Goal: Entertainment & Leisure: Consume media (video, audio)

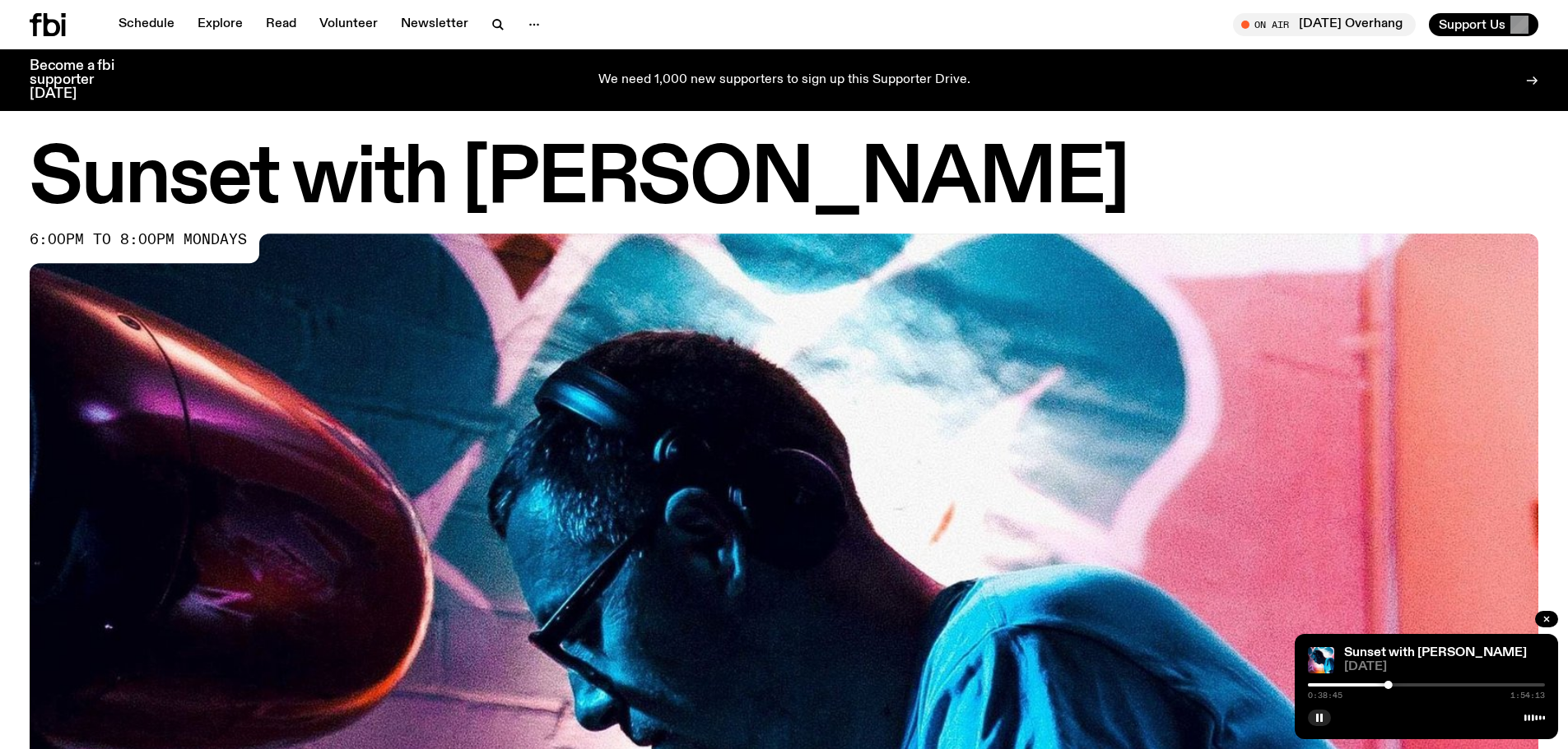
scroll to position [1059, 0]
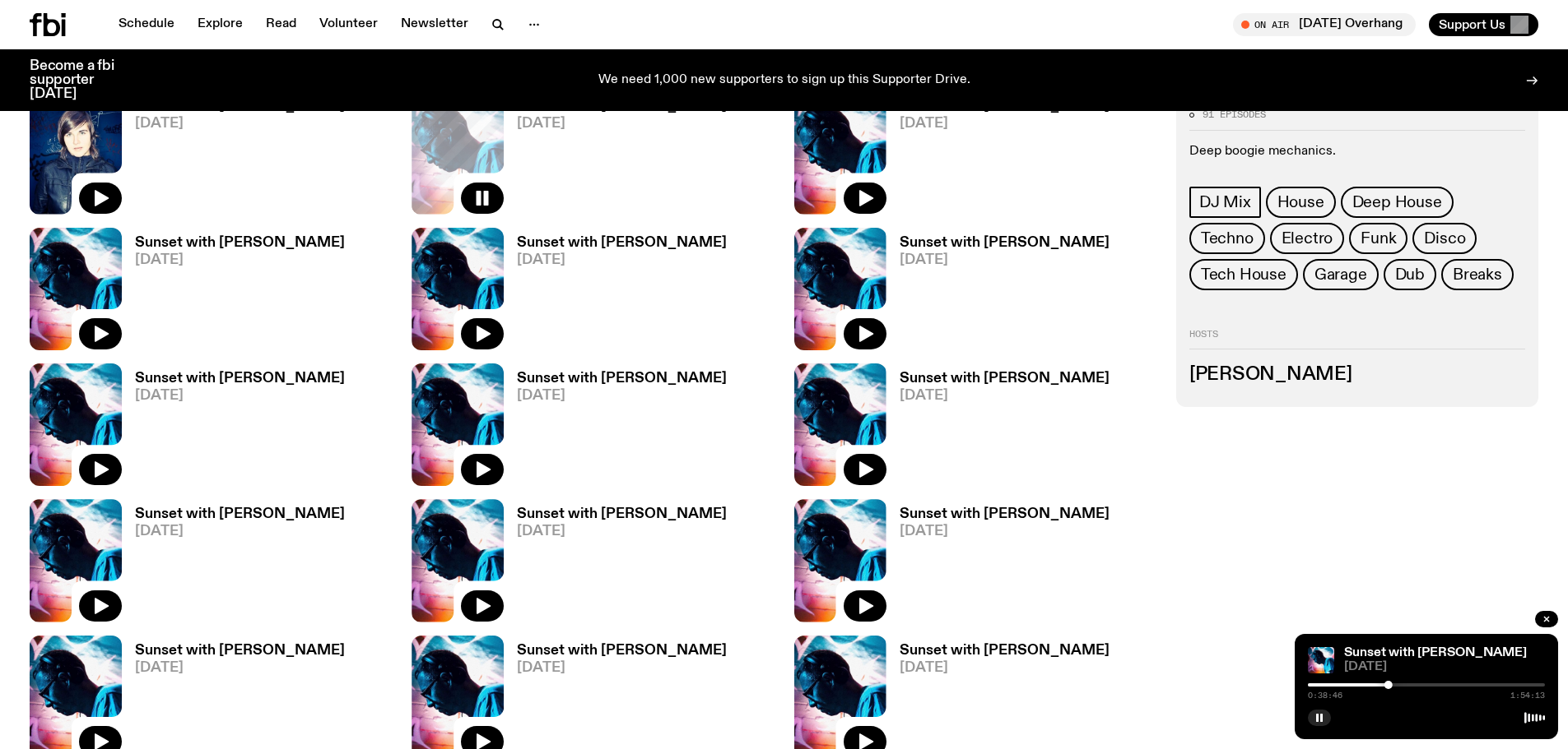
click at [1391, 684] on div at bounding box center [1387, 684] width 8 height 8
click at [1318, 716] on rect "button" at bounding box center [1317, 717] width 3 height 8
click at [1318, 714] on icon "button" at bounding box center [1318, 717] width 10 height 10
click at [1395, 682] on div "0:40:08 1:54:13" at bounding box center [1426, 690] width 237 height 19
click at [1396, 684] on div at bounding box center [1426, 685] width 237 height 4
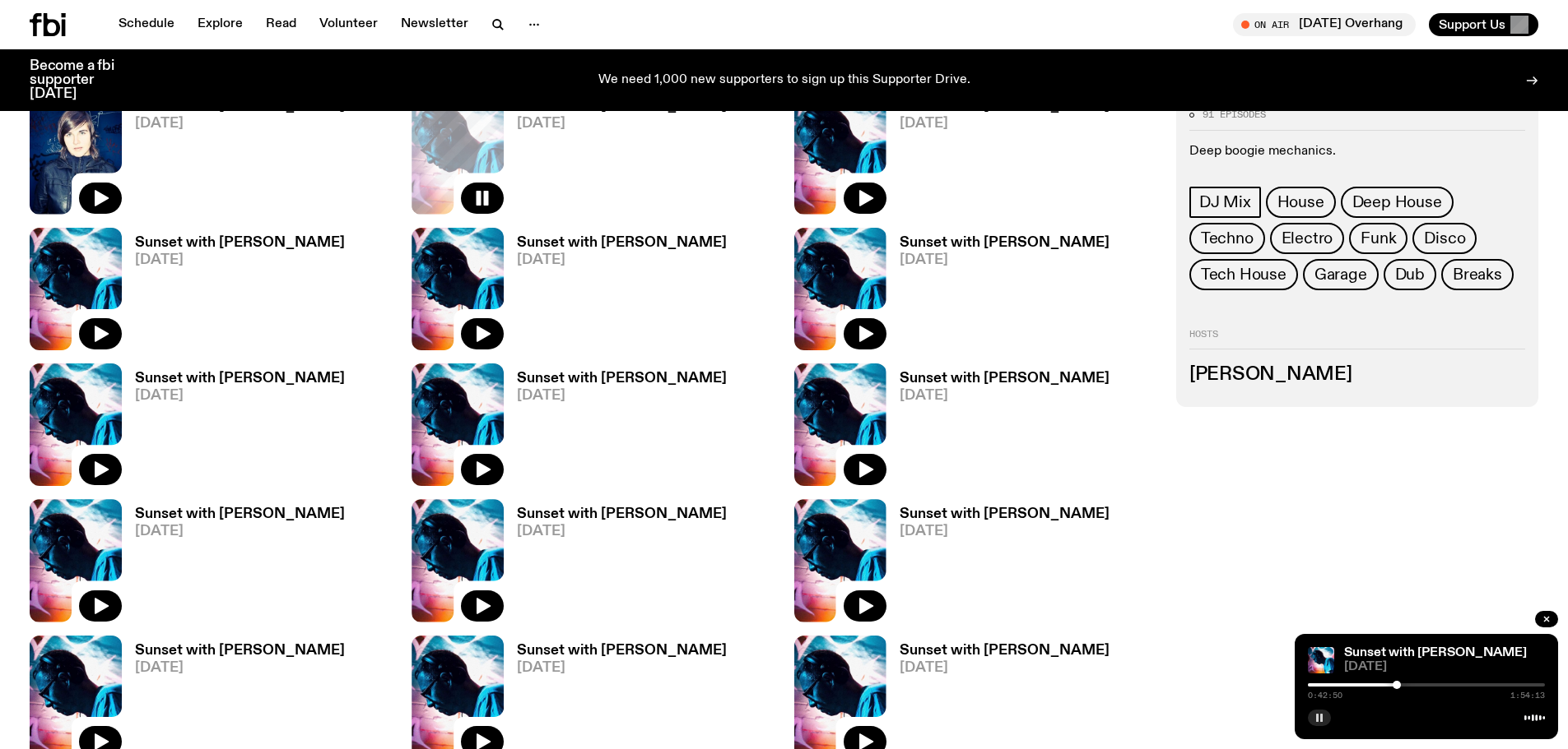
click at [1402, 684] on div at bounding box center [1426, 685] width 237 height 4
click at [1405, 684] on div at bounding box center [1426, 685] width 237 height 4
click at [1410, 684] on div at bounding box center [1426, 685] width 237 height 4
click at [1417, 684] on div at bounding box center [1426, 685] width 237 height 4
click at [1424, 684] on div at bounding box center [1426, 685] width 237 height 4
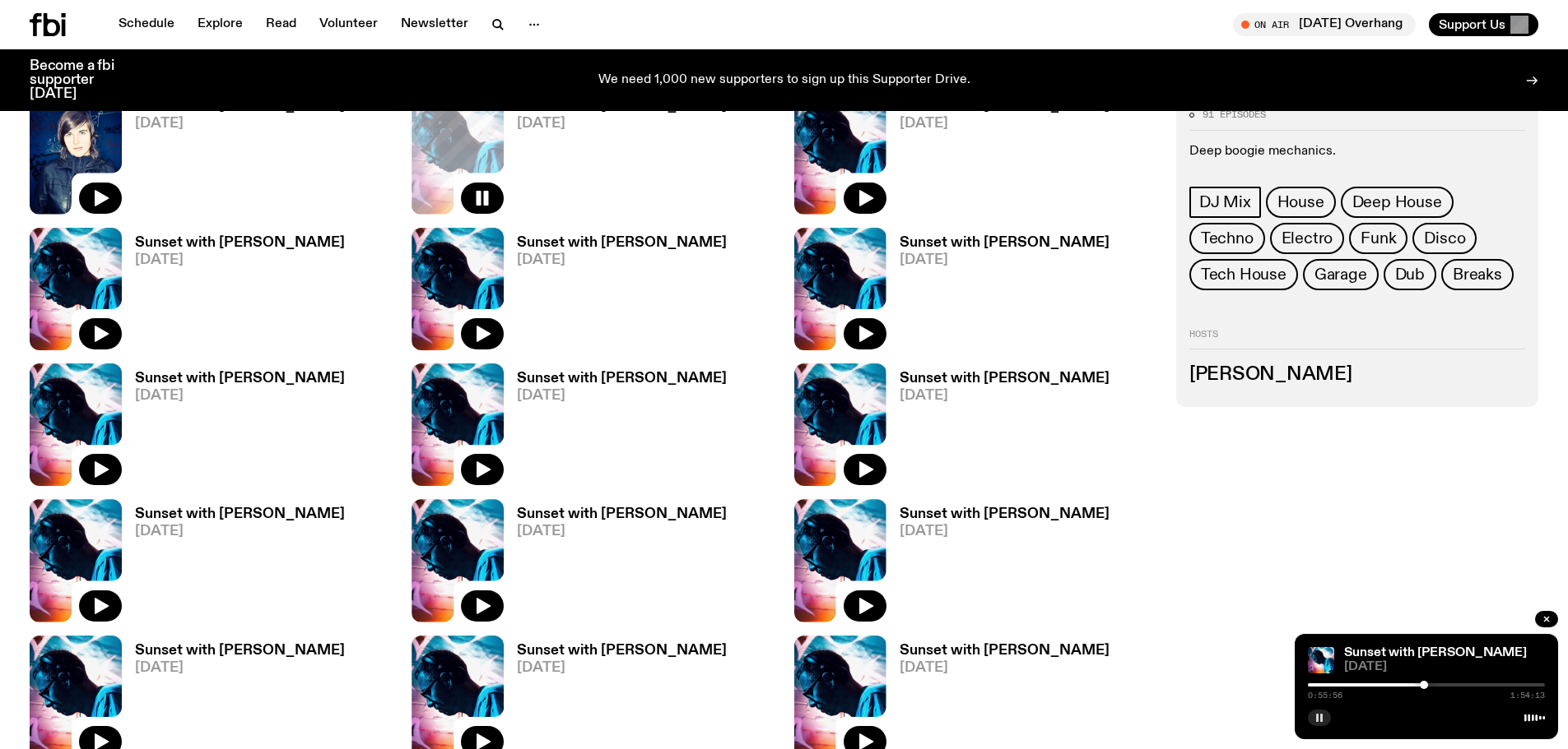
click at [1434, 684] on div at bounding box center [1426, 685] width 237 height 4
click at [1446, 685] on div at bounding box center [1426, 685] width 237 height 4
click at [1452, 685] on div at bounding box center [1426, 685] width 237 height 4
click at [1457, 685] on div at bounding box center [1426, 685] width 237 height 4
drag, startPoint x: 1466, startPoint y: 685, endPoint x: 1477, endPoint y: 686, distance: 11.0
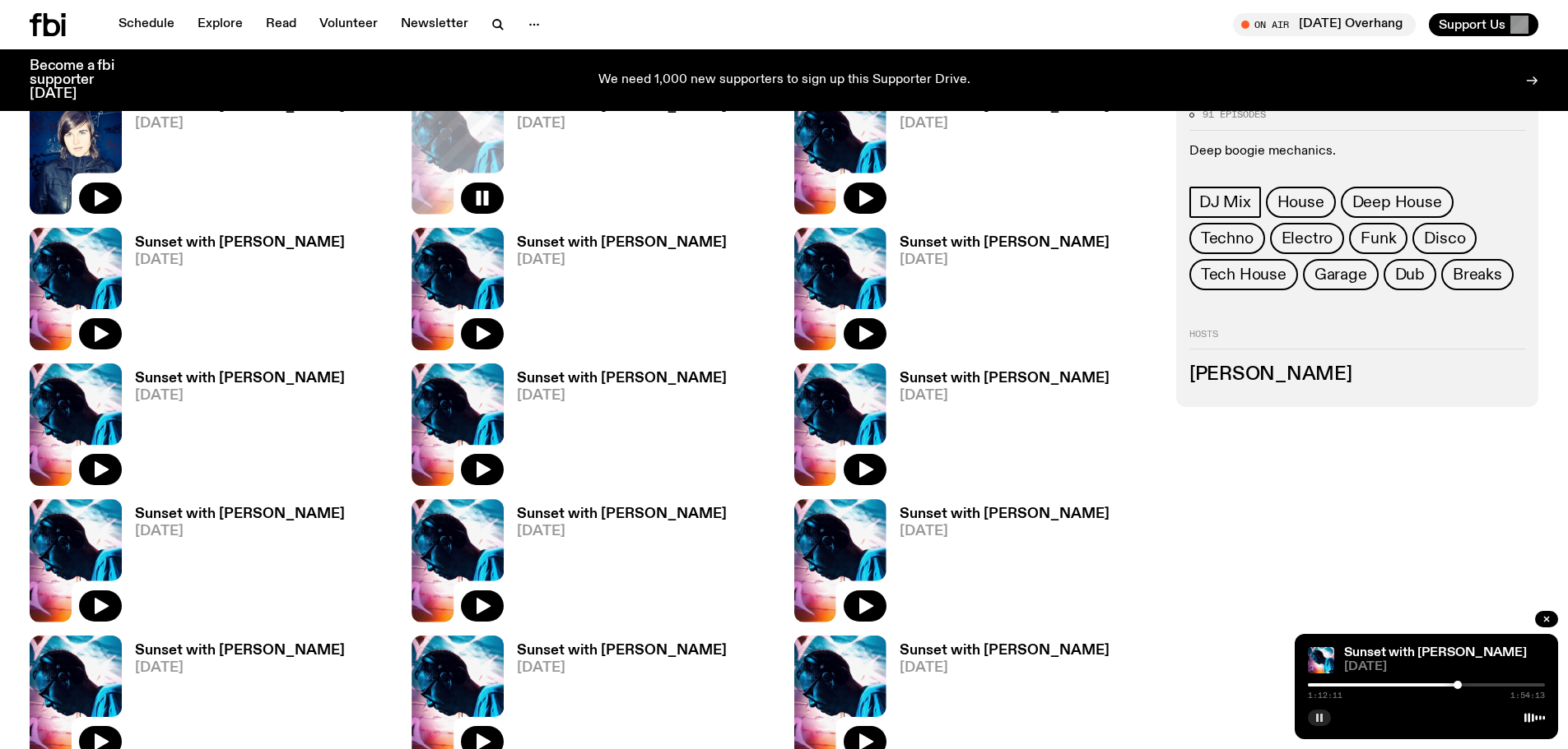
click at [1469, 685] on div at bounding box center [1426, 685] width 237 height 4
click at [1476, 685] on div at bounding box center [1426, 685] width 237 height 4
click at [1487, 686] on div at bounding box center [1426, 685] width 237 height 4
drag, startPoint x: 1499, startPoint y: 684, endPoint x: 1518, endPoint y: 683, distance: 19.0
click at [1499, 684] on div at bounding box center [1426, 685] width 237 height 4
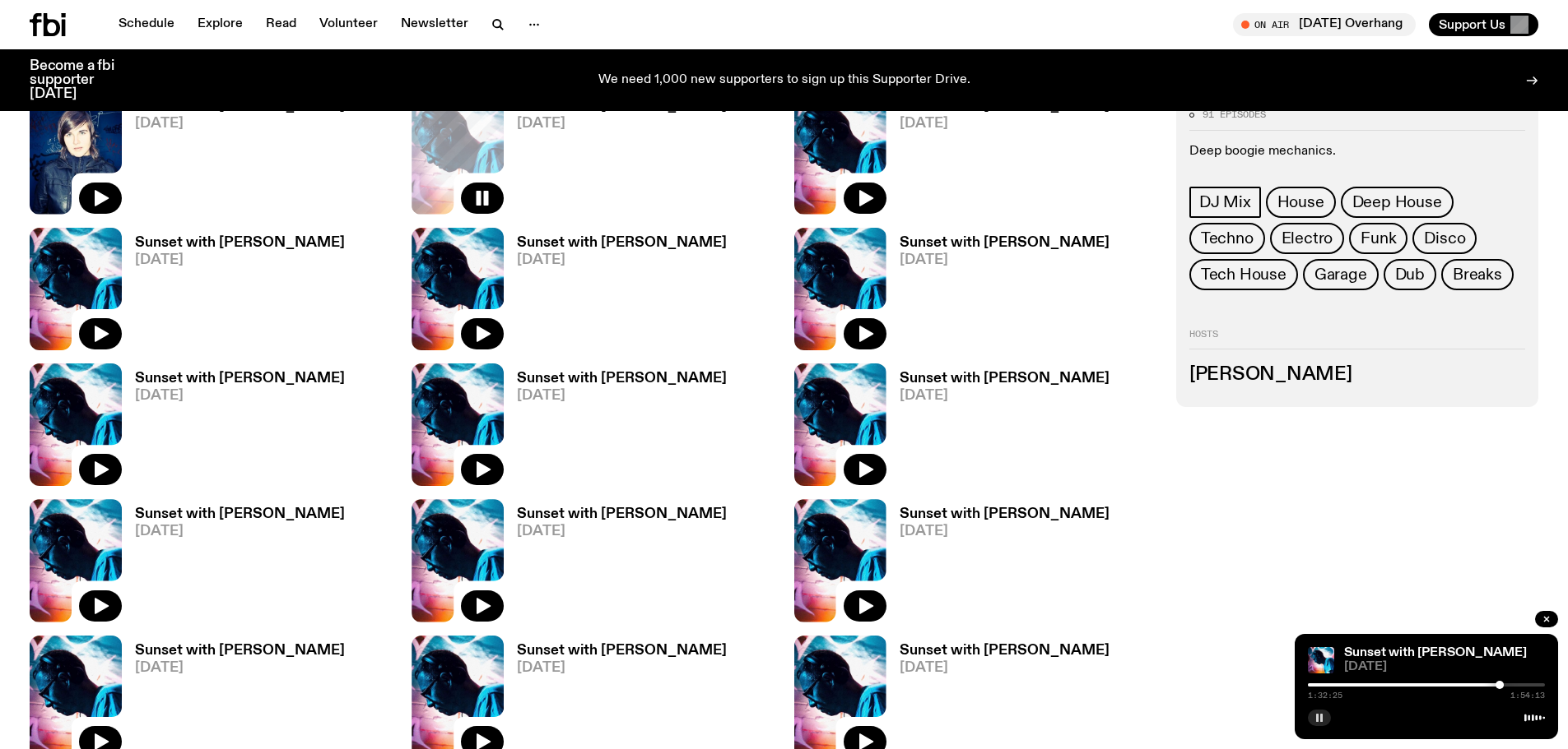
click at [1324, 722] on button "button" at bounding box center [1319, 718] width 23 height 17
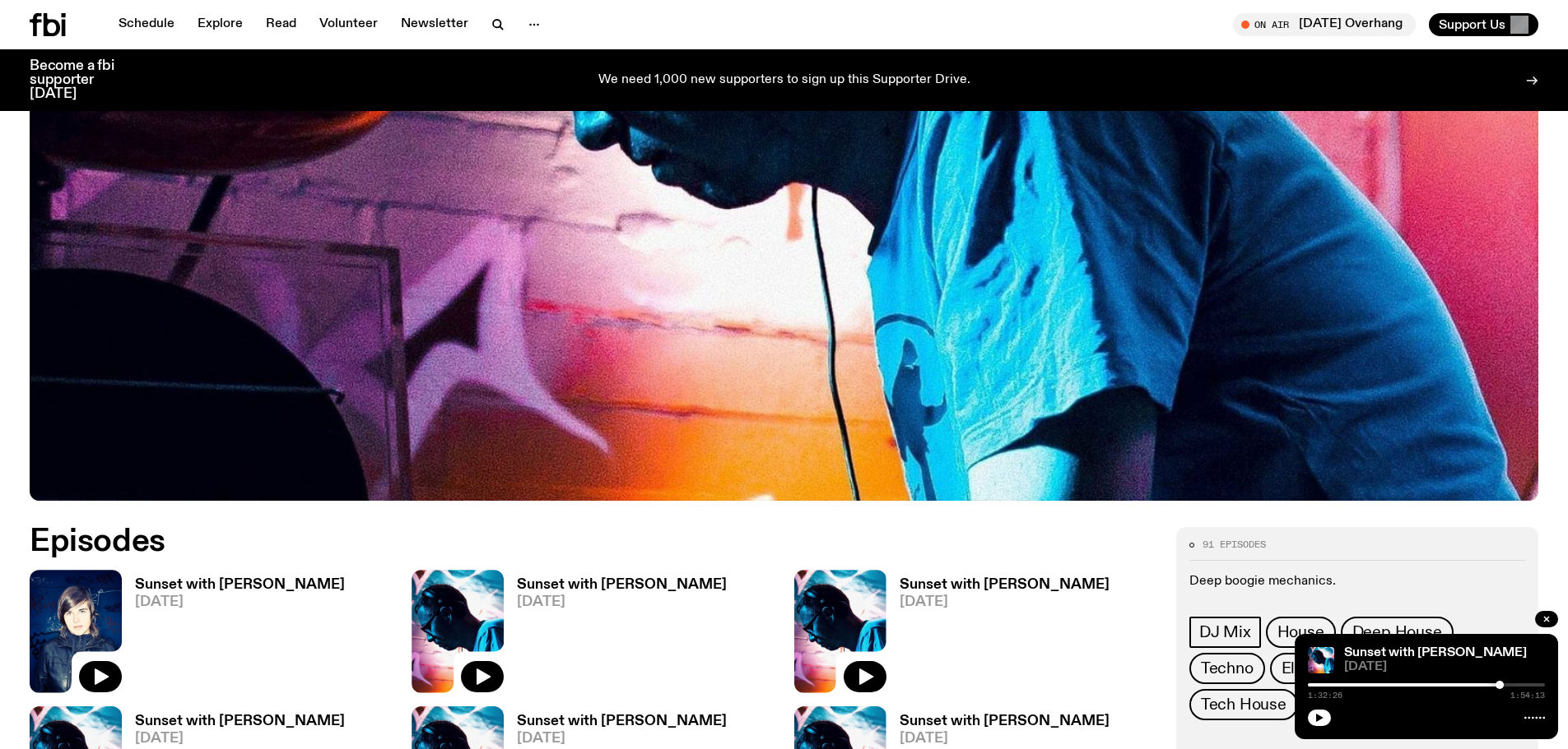
scroll to position [566, 0]
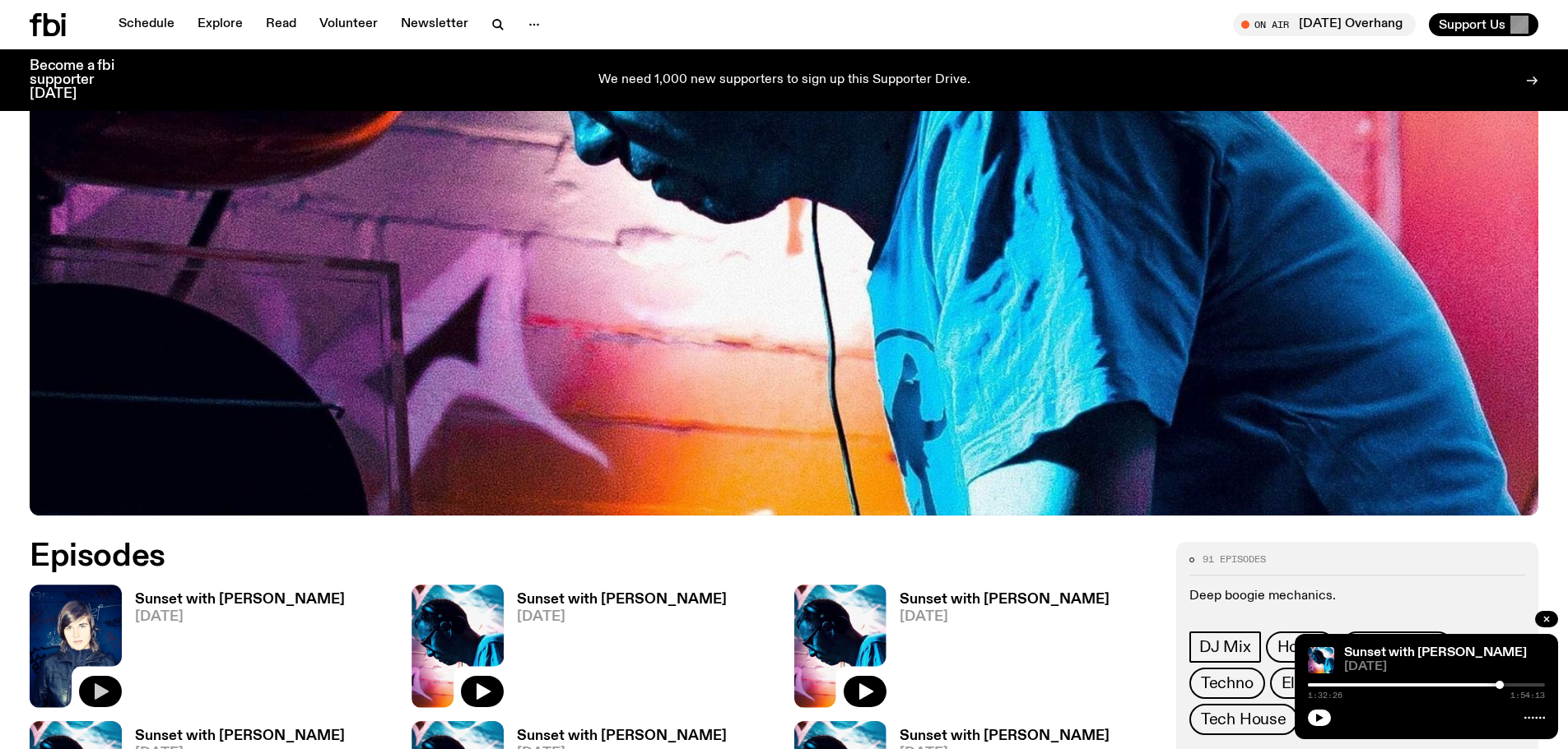
click at [96, 692] on icon "button" at bounding box center [102, 692] width 14 height 17
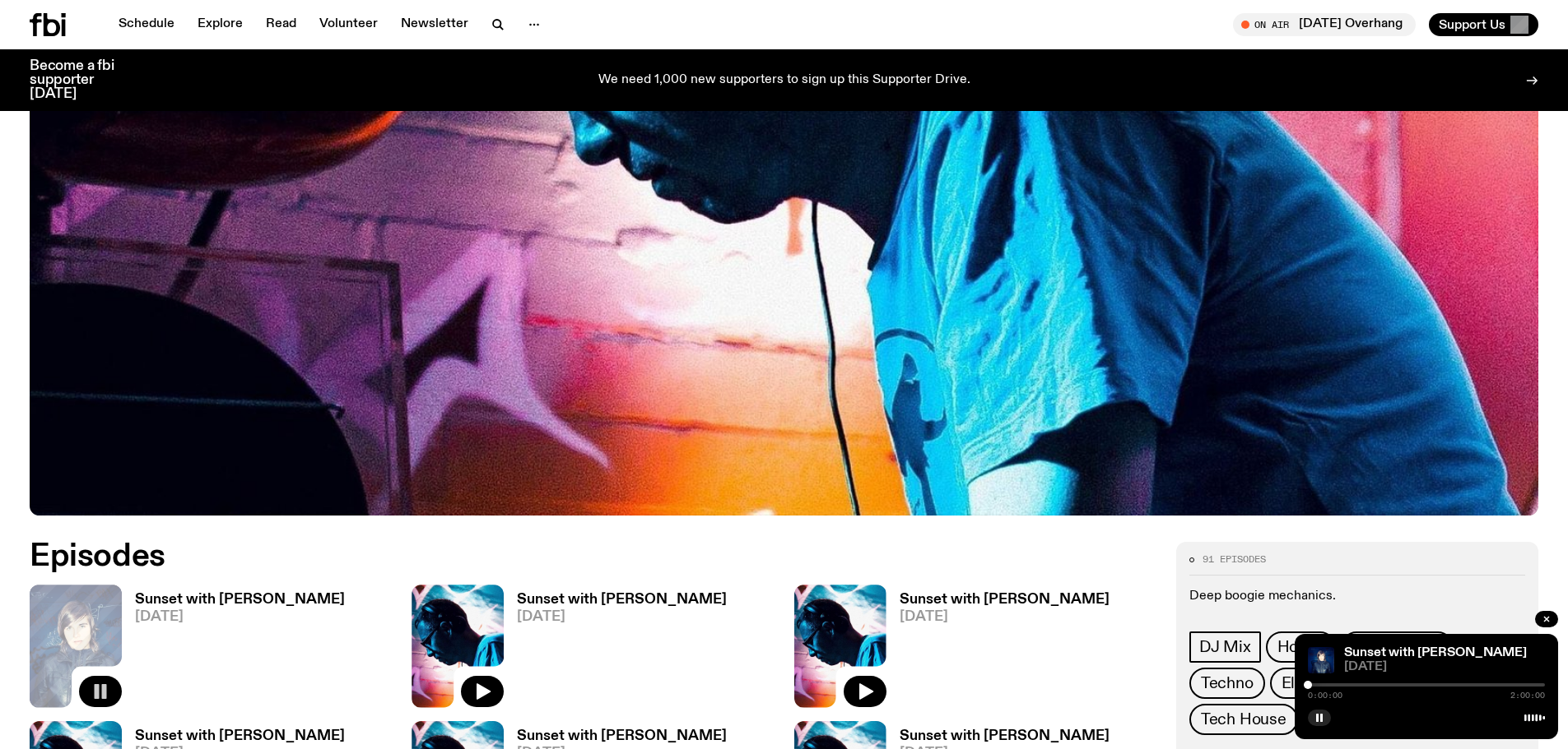
click at [1422, 684] on div at bounding box center [1426, 685] width 237 height 4
click at [1429, 685] on div at bounding box center [1426, 685] width 237 height 4
click at [1420, 684] on div at bounding box center [1311, 685] width 237 height 4
click at [1416, 684] on div at bounding box center [1302, 685] width 237 height 4
click at [1411, 686] on div at bounding box center [1415, 684] width 8 height 8
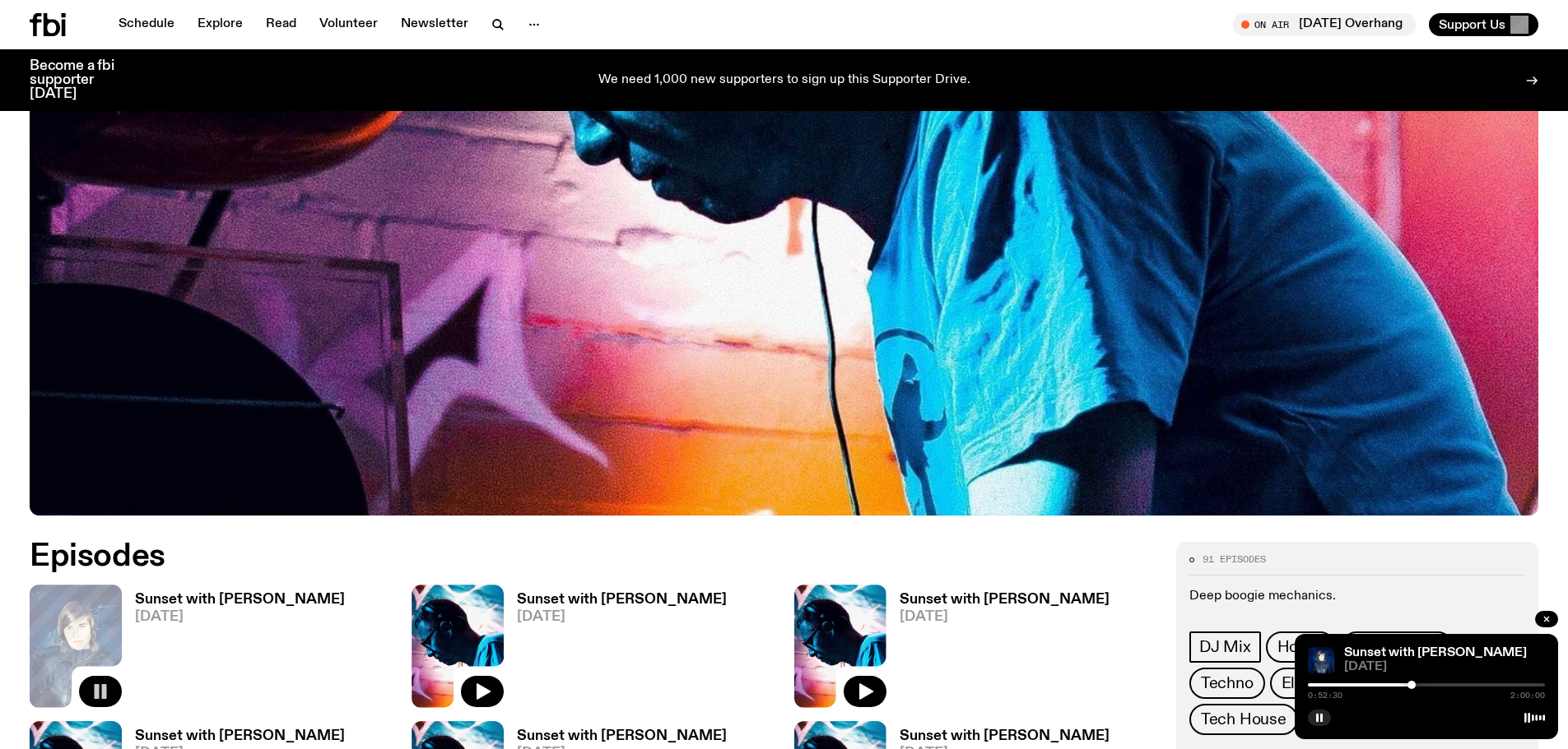
click at [1408, 687] on div at bounding box center [1410, 684] width 8 height 8
click at [1403, 687] on div "0:50:50 2:00:00" at bounding box center [1426, 690] width 237 height 19
click at [1402, 686] on div at bounding box center [1289, 685] width 237 height 4
click at [1396, 686] on div at bounding box center [1283, 685] width 237 height 4
click at [1391, 686] on div at bounding box center [1278, 685] width 237 height 4
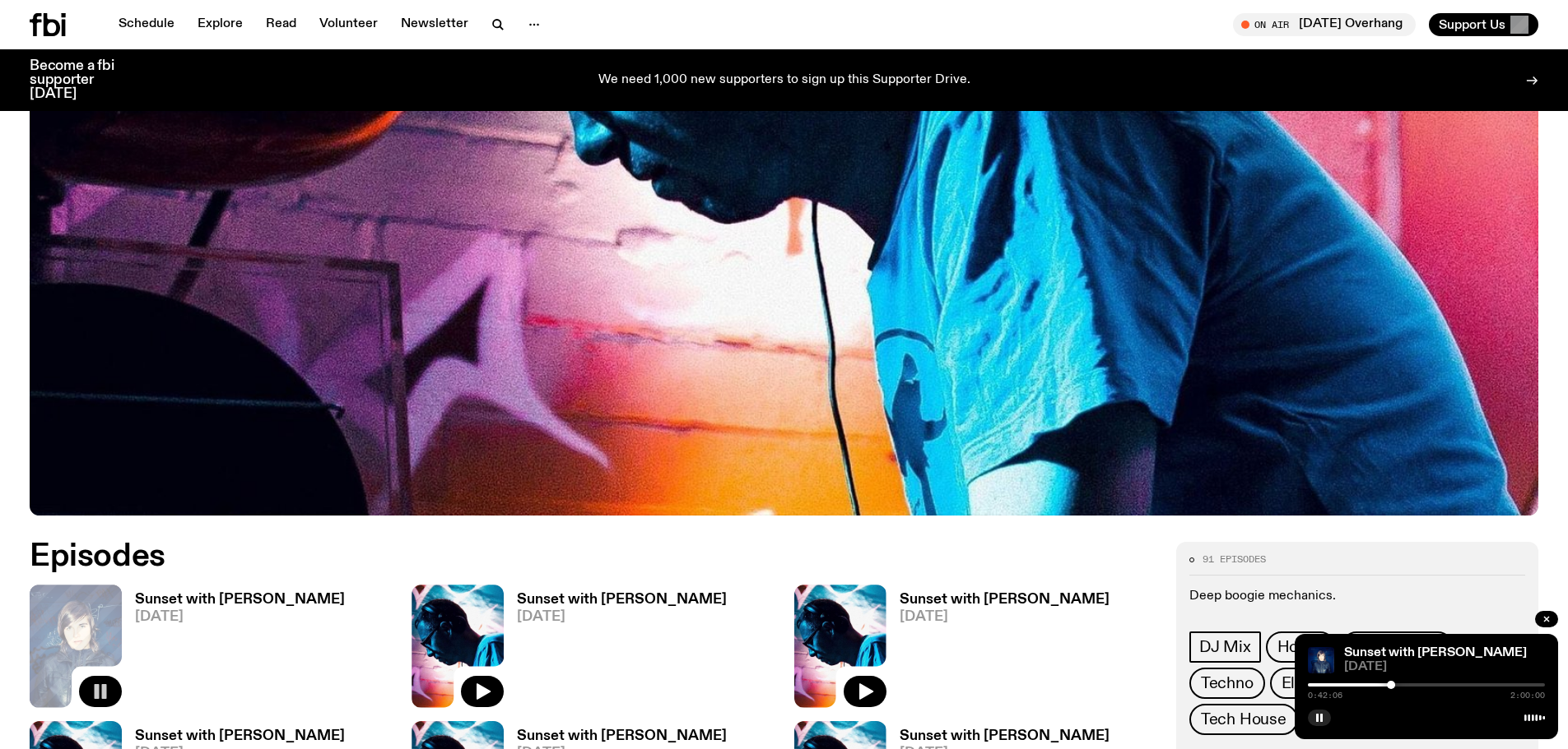
click at [1393, 686] on div at bounding box center [1390, 684] width 8 height 8
